Goal: Transaction & Acquisition: Purchase product/service

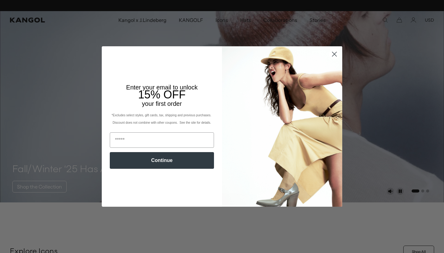
scroll to position [0, 127]
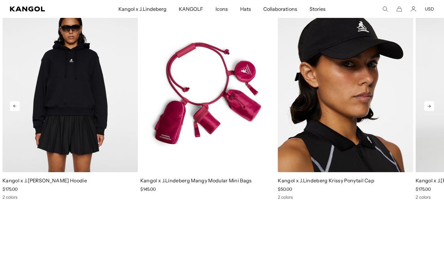
click at [429, 105] on icon at bounding box center [428, 106] width 3 height 3
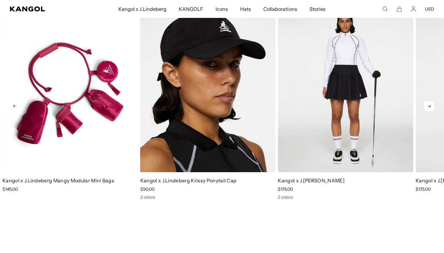
click at [429, 105] on icon at bounding box center [428, 106] width 3 height 3
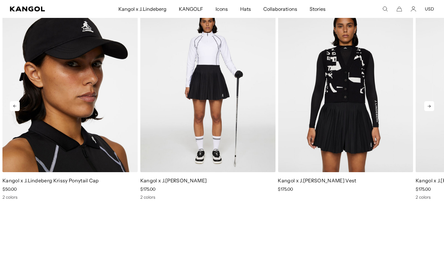
click at [429, 105] on icon at bounding box center [428, 106] width 3 height 3
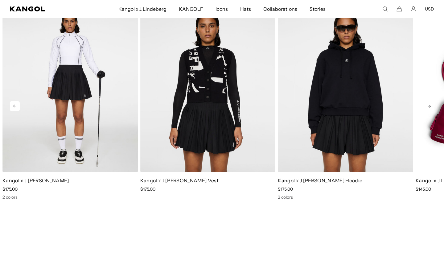
click at [429, 105] on icon at bounding box center [428, 106] width 3 height 3
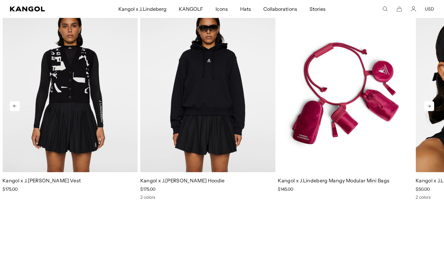
scroll to position [0, 127]
click at [429, 105] on icon at bounding box center [428, 106] width 3 height 3
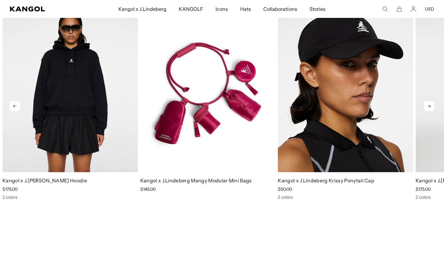
click at [429, 105] on icon at bounding box center [428, 106] width 3 height 3
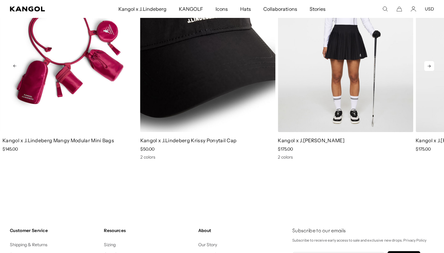
scroll to position [0, 0]
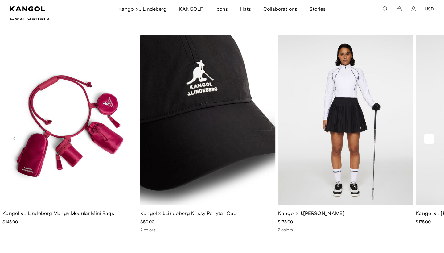
click at [228, 97] on img "3 of 5" at bounding box center [207, 120] width 135 height 170
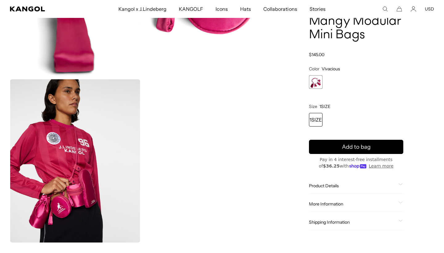
scroll to position [468, 0]
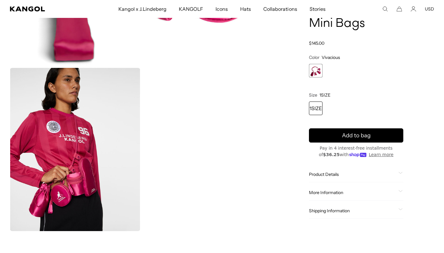
click at [333, 176] on span "Product Details" at bounding box center [352, 174] width 87 height 6
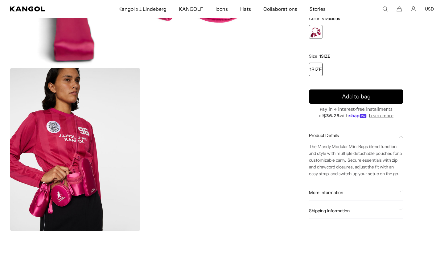
scroll to position [483, 0]
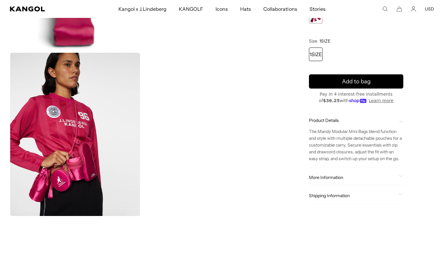
click at [367, 171] on div "More Information Style ID GWAC14233 Shape Bag Fabrication 100% Polyester USA Ma…" at bounding box center [356, 177] width 94 height 16
click at [386, 172] on div "More Information Style ID GWAC14233 Shape Bag Fabrication 100% Polyester USA Ma…" at bounding box center [356, 177] width 94 height 16
click at [398, 175] on div "More Information" at bounding box center [356, 177] width 94 height 6
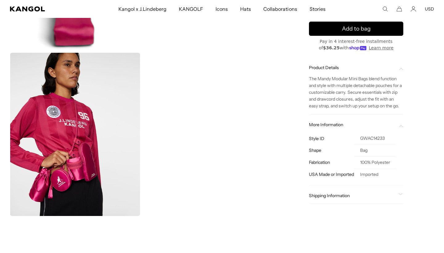
click at [399, 192] on div "Shipping Information" at bounding box center [356, 196] width 94 height 16
click at [400, 195] on icon at bounding box center [400, 194] width 4 height 2
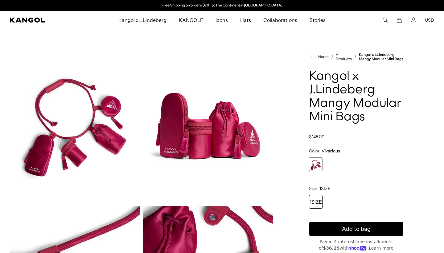
scroll to position [0, 127]
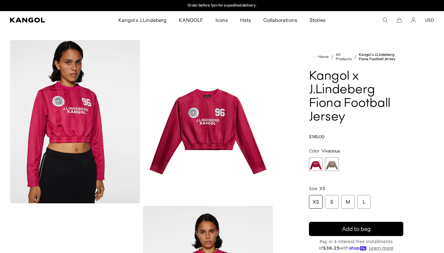
click at [328, 162] on span "2 of 2" at bounding box center [332, 164] width 14 height 14
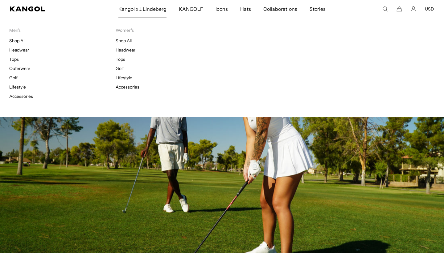
click at [149, 9] on span "Kangol x J.Lindeberg" at bounding box center [142, 9] width 48 height 18
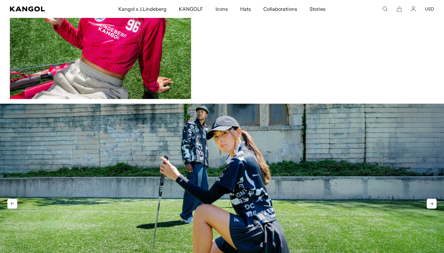
scroll to position [786, 0]
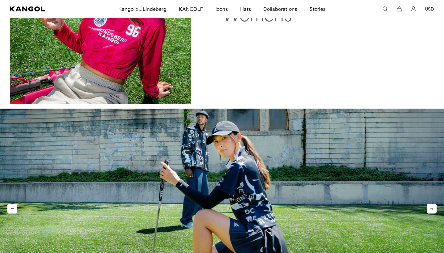
click at [213, 164] on img "1 of 2" at bounding box center [222, 202] width 444 height 189
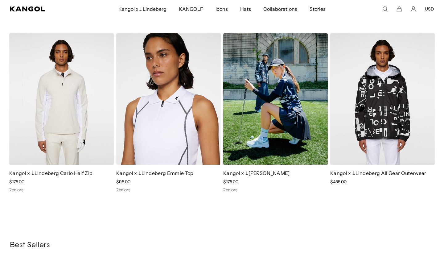
scroll to position [0, 127]
click at [266, 122] on img at bounding box center [275, 98] width 104 height 131
